Goal: Find contact information: Find contact information

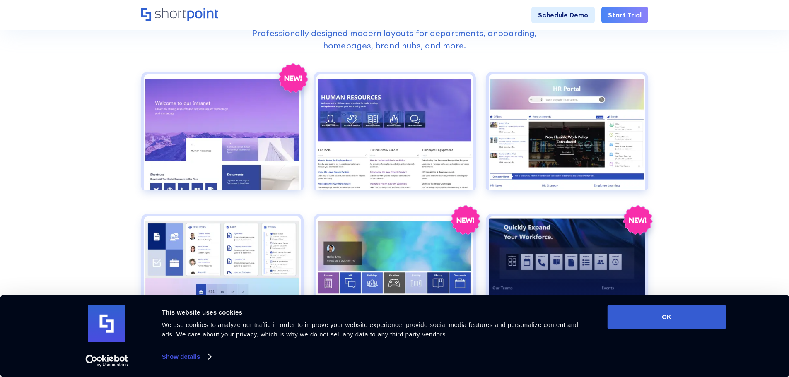
scroll to position [373, 0]
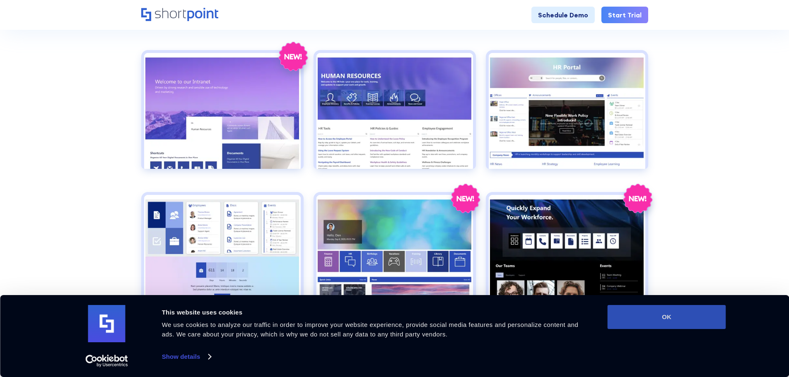
click at [659, 322] on button "OK" at bounding box center [666, 317] width 118 height 24
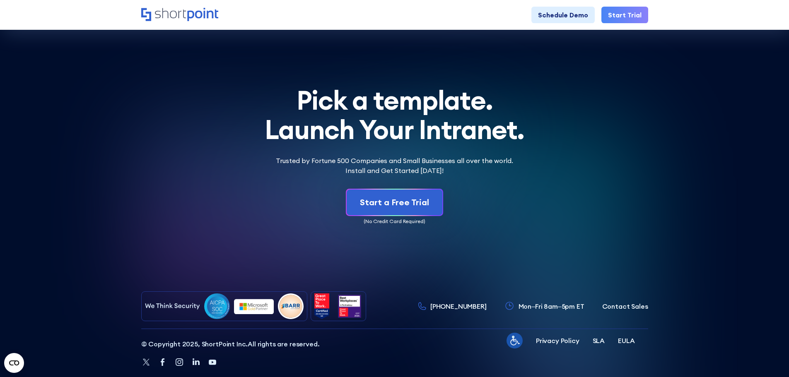
scroll to position [2483, 0]
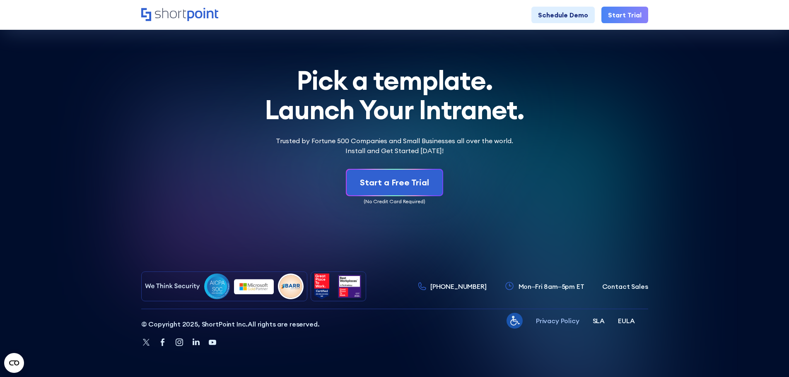
click at [562, 323] on p "Privacy Policy" at bounding box center [557, 321] width 43 height 10
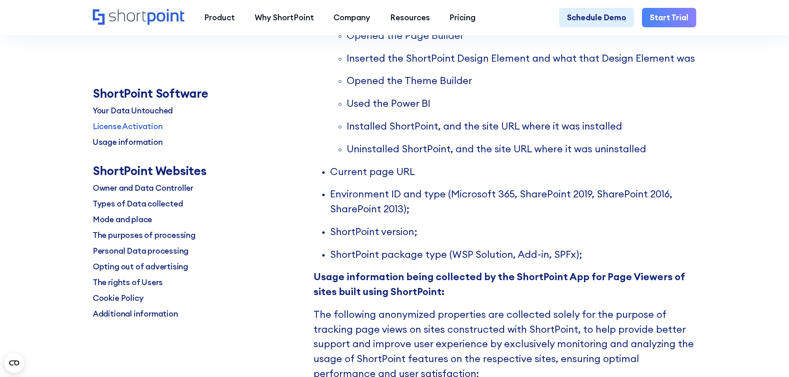
scroll to position [1132, 0]
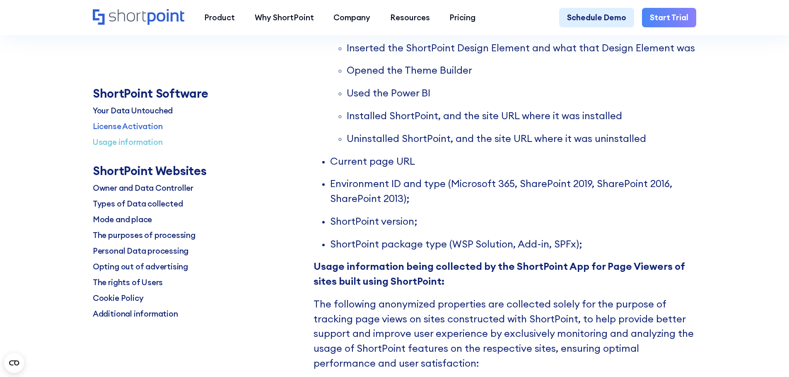
click at [130, 143] on p "Usage information" at bounding box center [128, 142] width 70 height 12
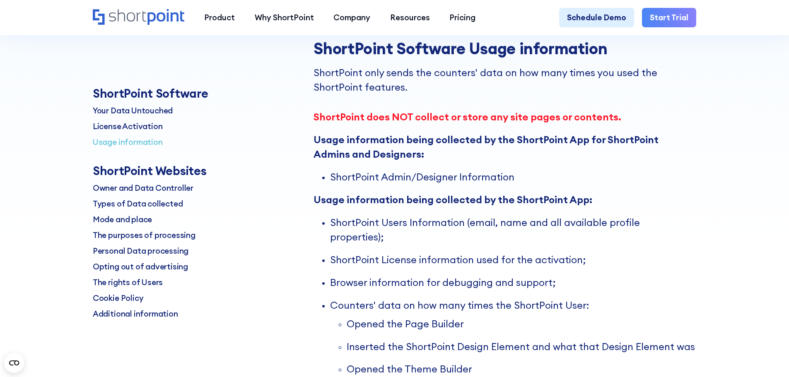
scroll to position [829, 0]
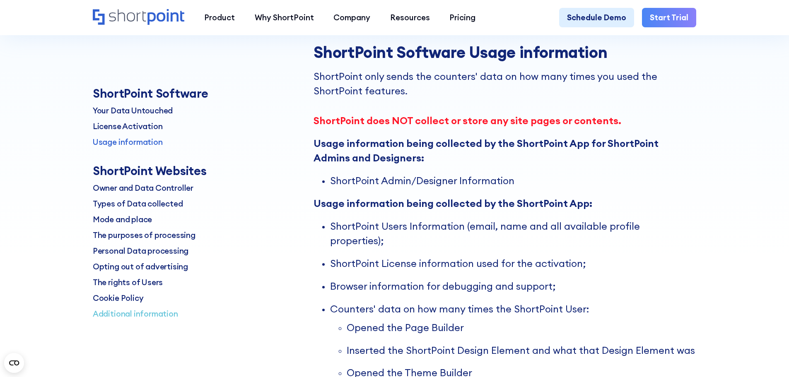
click at [109, 315] on p "Additional information" at bounding box center [135, 314] width 85 height 12
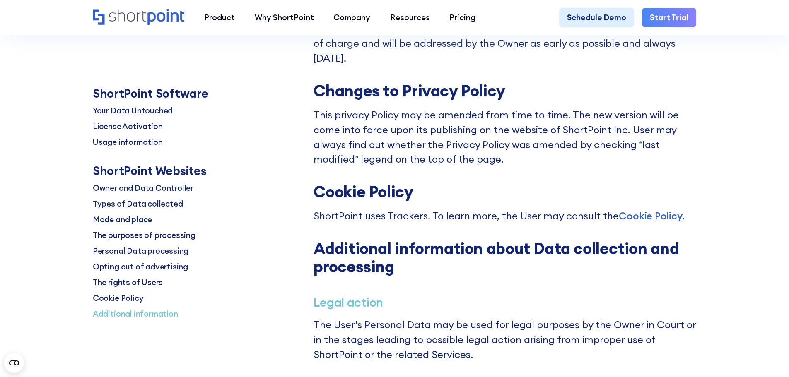
scroll to position [7636, 0]
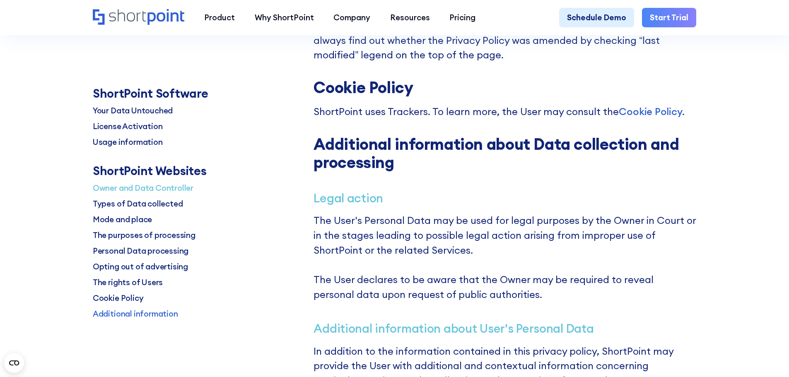
click at [146, 187] on p "Owner and Data Controller" at bounding box center [143, 188] width 101 height 12
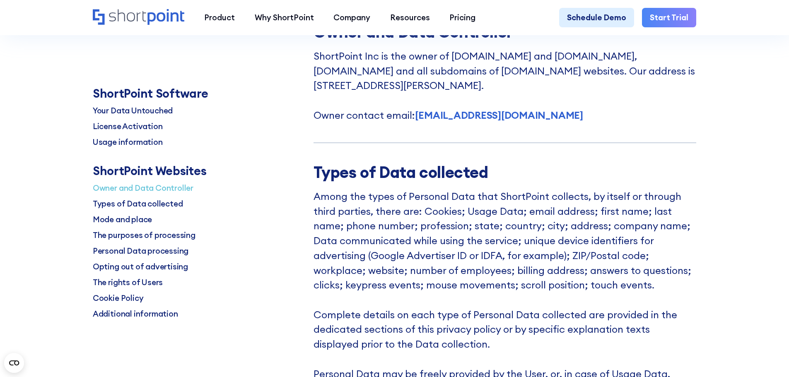
scroll to position [2394, 0]
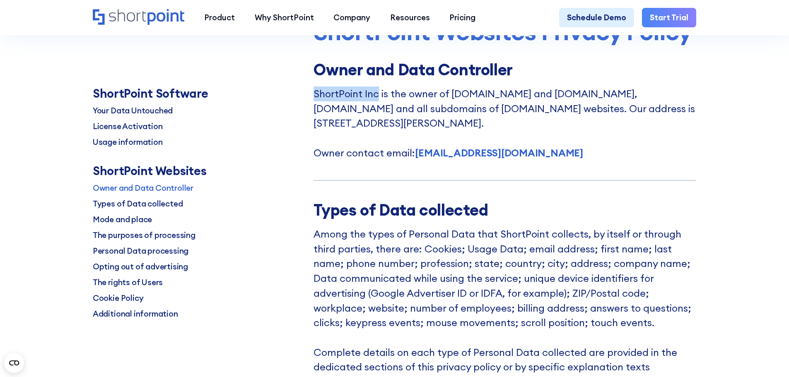
drag, startPoint x: 314, startPoint y: 101, endPoint x: 377, endPoint y: 108, distance: 62.9
click at [377, 108] on p "ShortPoint Inc is the owner of [DOMAIN_NAME] and [DOMAIN_NAME], [DOMAIN_NAME] a…" at bounding box center [504, 124] width 383 height 74
copy p "ShortPoint Inc"
